Goal: Find specific page/section

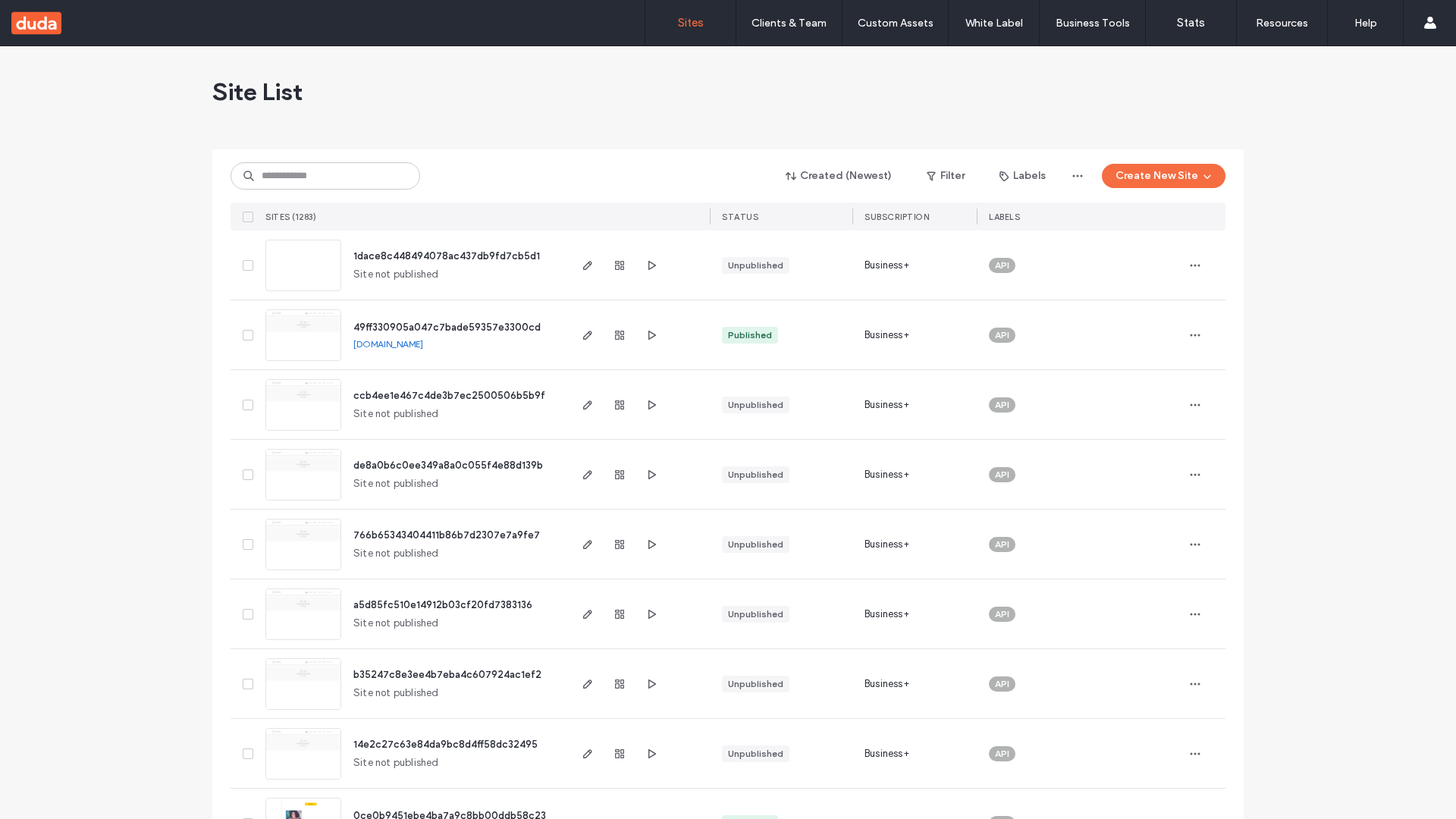
click at [326, 176] on input at bounding box center [325, 175] width 190 height 27
type input "**********"
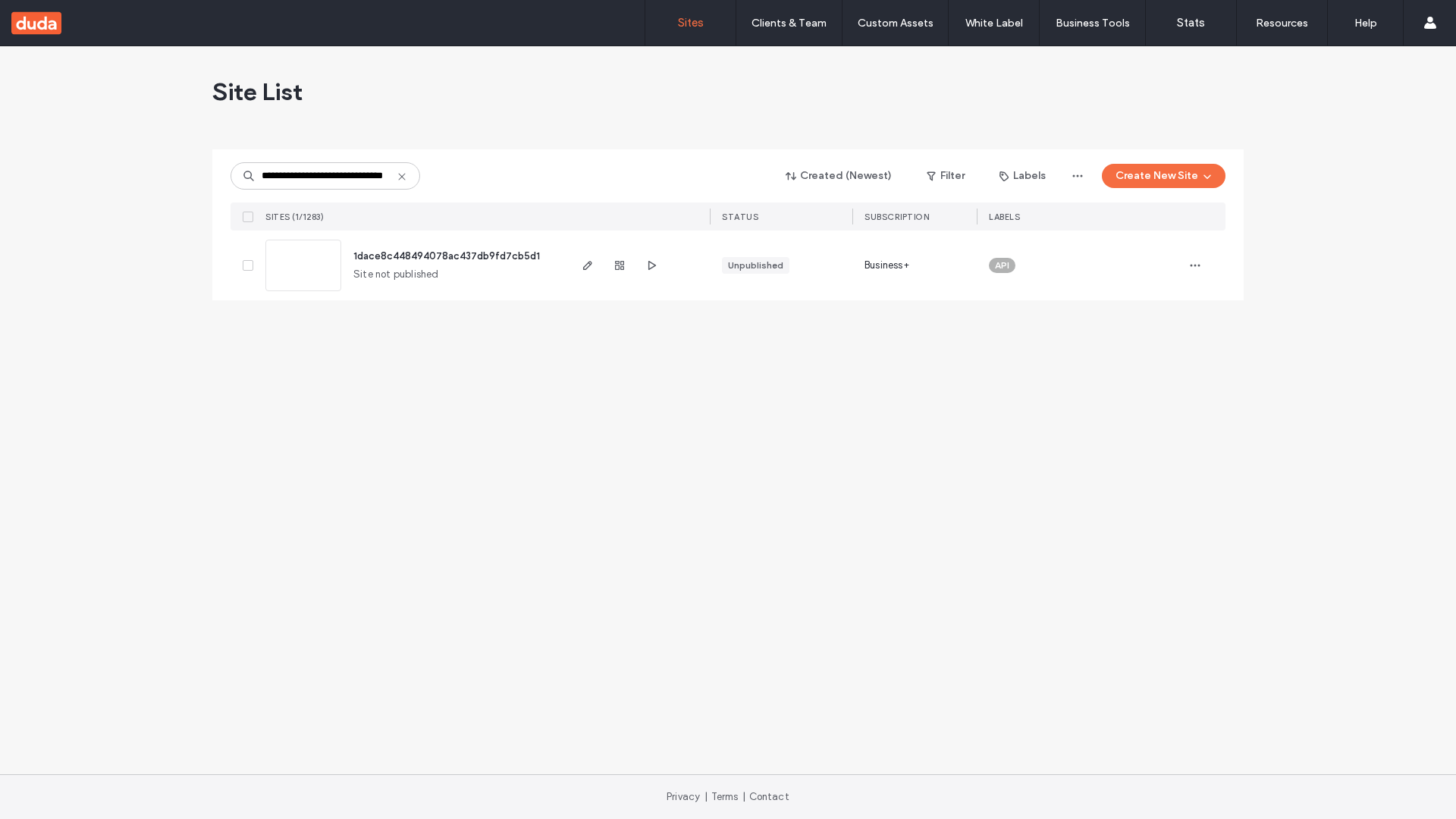
click at [448, 256] on span "1dace8c448494078ac437db9fd7cb5d1" at bounding box center [446, 256] width 186 height 11
